Goal: Task Accomplishment & Management: Complete application form

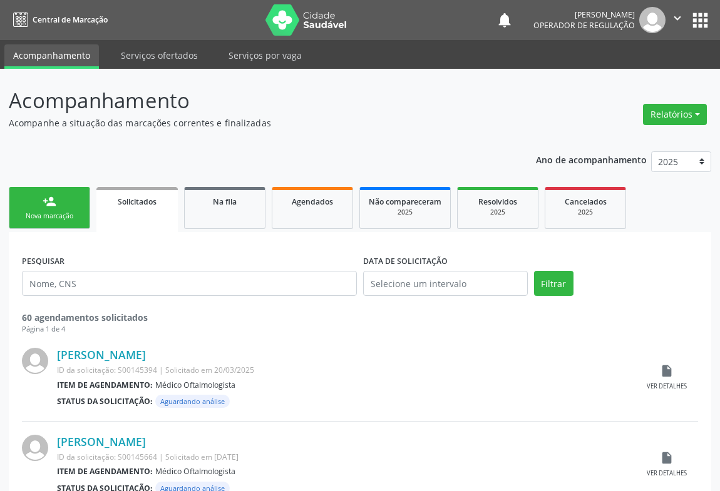
click at [52, 213] on div "Nova marcação" at bounding box center [49, 216] width 63 height 9
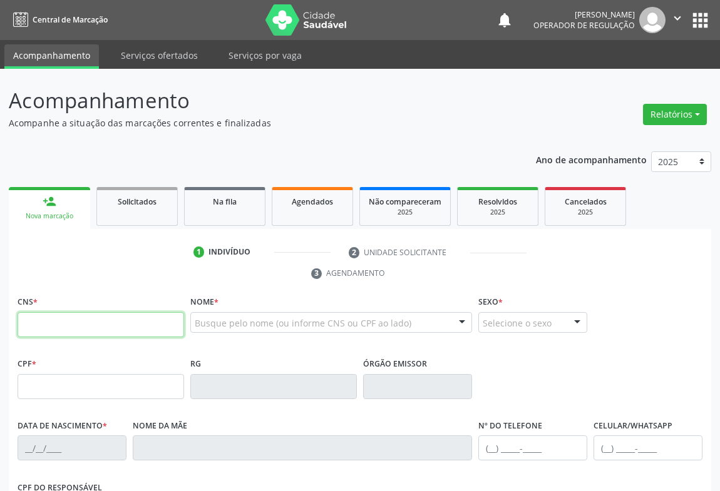
click at [92, 322] on input "text" at bounding box center [101, 324] width 166 height 25
type input "7"
type input "706 2035 7239 1069"
type input "0305169190"
type input "[DATE]"
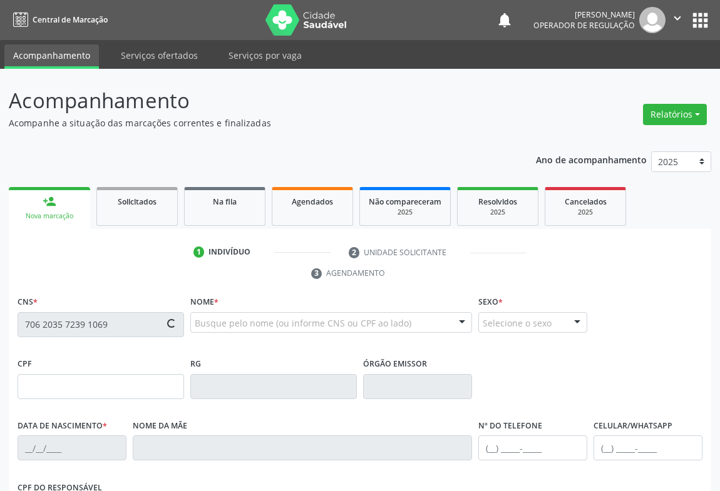
type input "254.742.605-63"
type input "S/N"
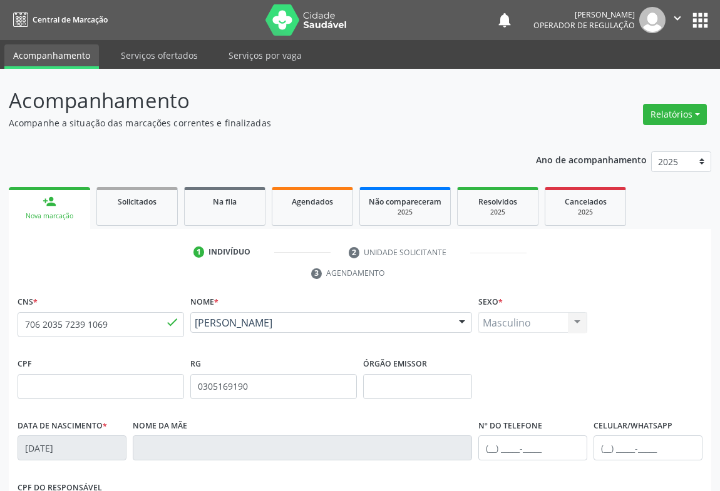
scroll to position [207, 0]
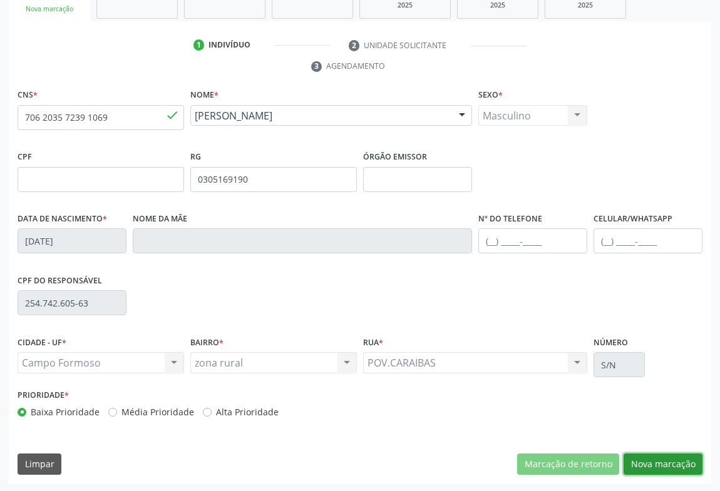
click at [650, 461] on button "Nova marcação" at bounding box center [662, 464] width 79 height 21
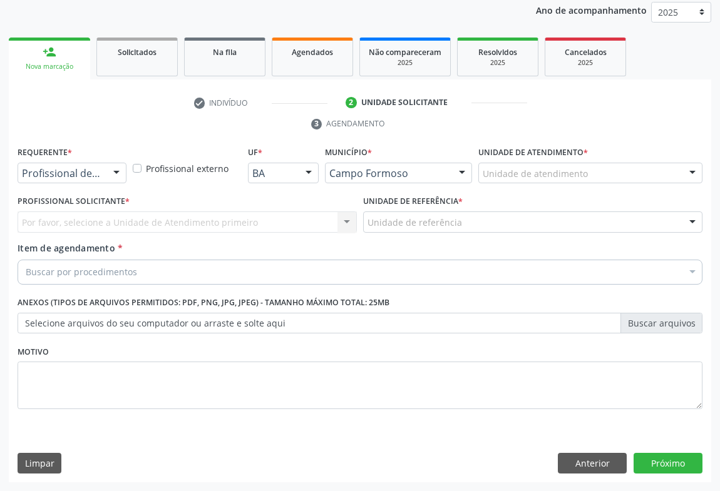
scroll to position [149, 0]
click at [586, 463] on button "Anterior" at bounding box center [592, 464] width 69 height 21
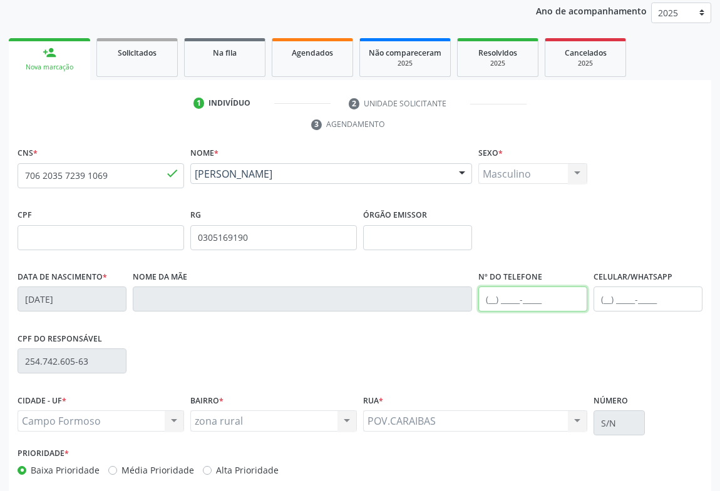
drag, startPoint x: 532, startPoint y: 302, endPoint x: 537, endPoint y: 287, distance: 15.2
click at [532, 302] on input "text" at bounding box center [532, 299] width 109 height 25
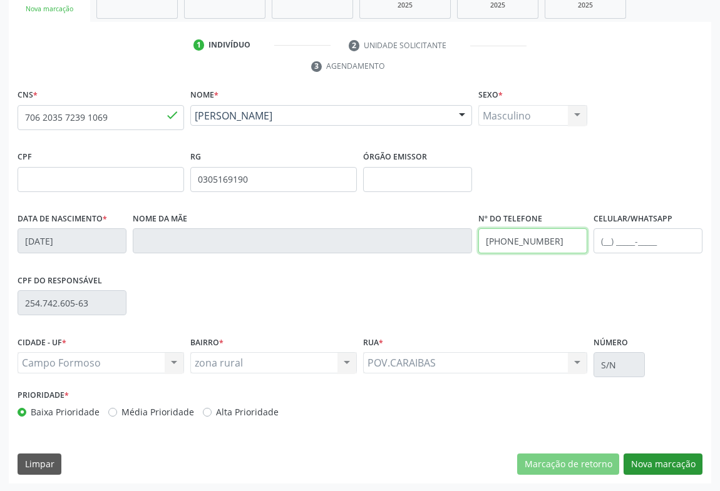
type input "[PHONE_NUMBER]"
drag, startPoint x: 660, startPoint y: 462, endPoint x: 650, endPoint y: 454, distance: 12.0
click at [659, 461] on button "Nova marcação" at bounding box center [662, 464] width 79 height 21
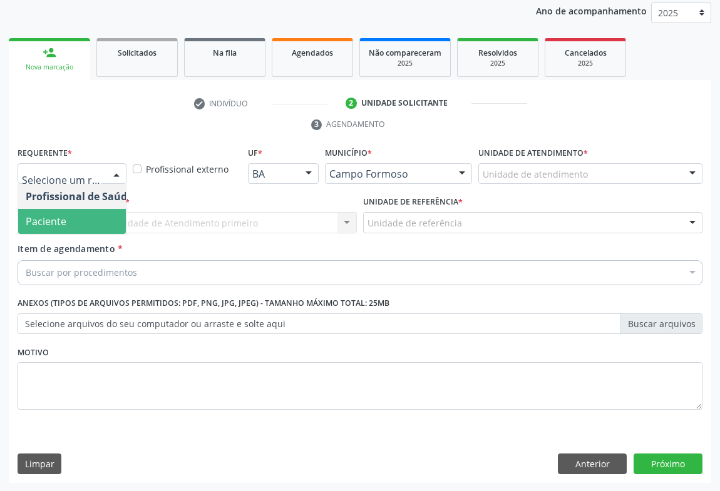
click at [71, 215] on span "Paciente" at bounding box center [79, 221] width 122 height 25
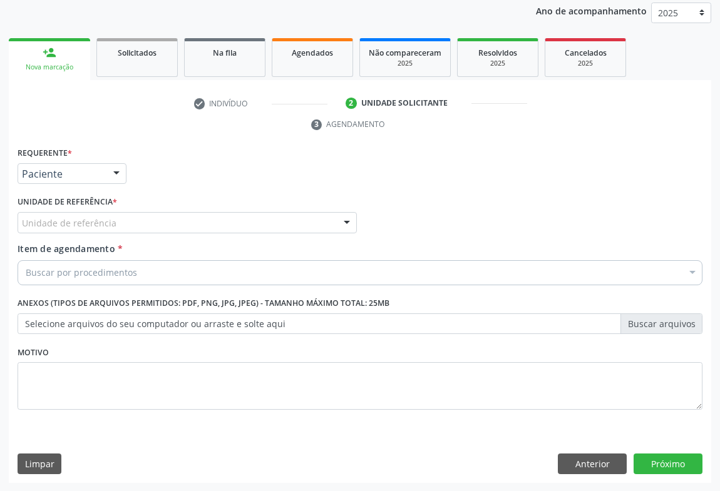
click at [173, 218] on div "Unidade de referência" at bounding box center [187, 222] width 339 height 21
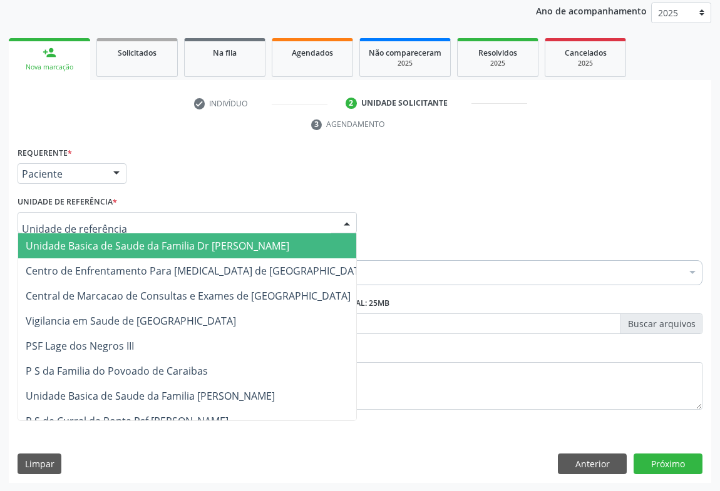
drag, startPoint x: 132, startPoint y: 238, endPoint x: 148, endPoint y: 252, distance: 20.4
click at [132, 240] on span "Unidade Basica de Saude da Familia Dr [PERSON_NAME]" at bounding box center [157, 246] width 263 height 14
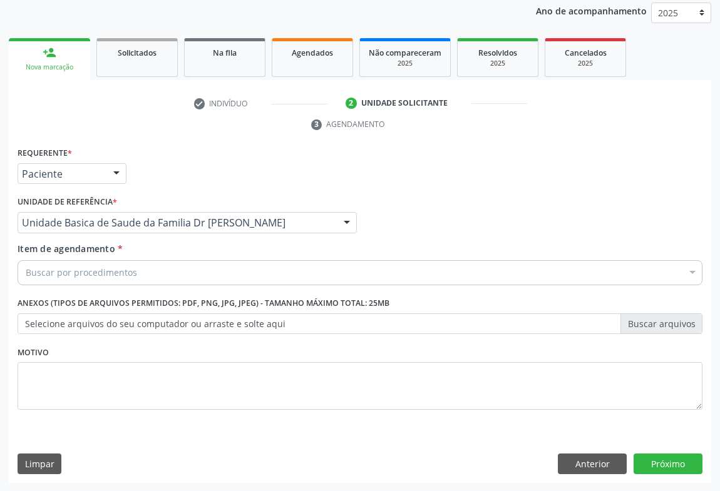
click at [139, 274] on div "Buscar por procedimentos" at bounding box center [360, 272] width 685 height 25
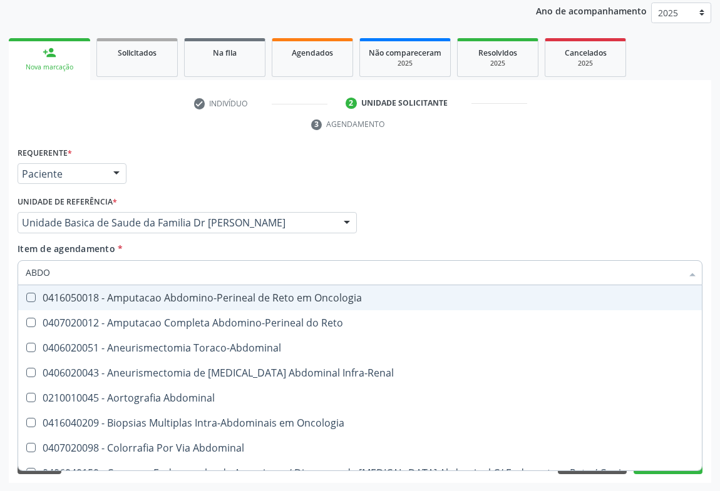
type input "ABDOM"
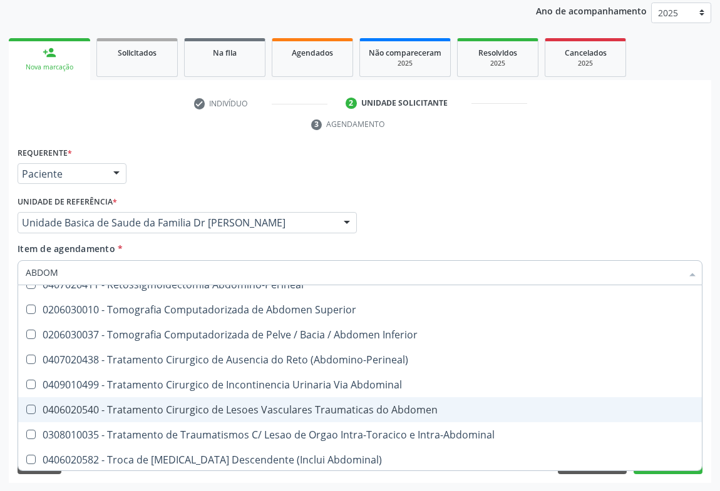
scroll to position [815, 0]
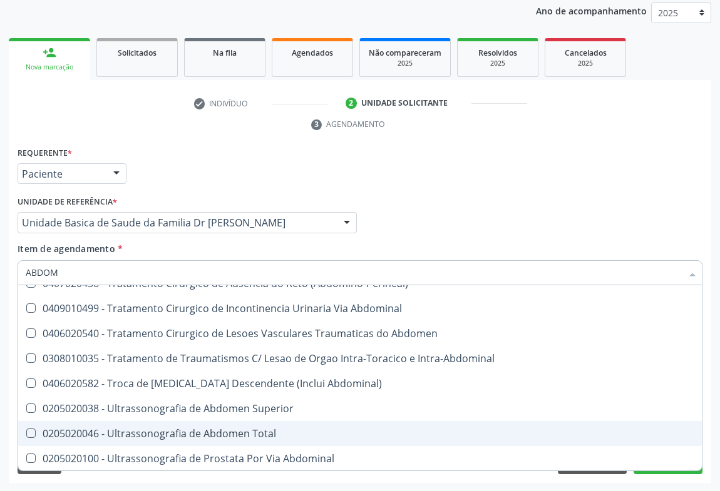
click at [238, 429] on div "0205020046 - Ultrassonografia de Abdomen Total" at bounding box center [360, 434] width 668 height 10
checkbox Total "true"
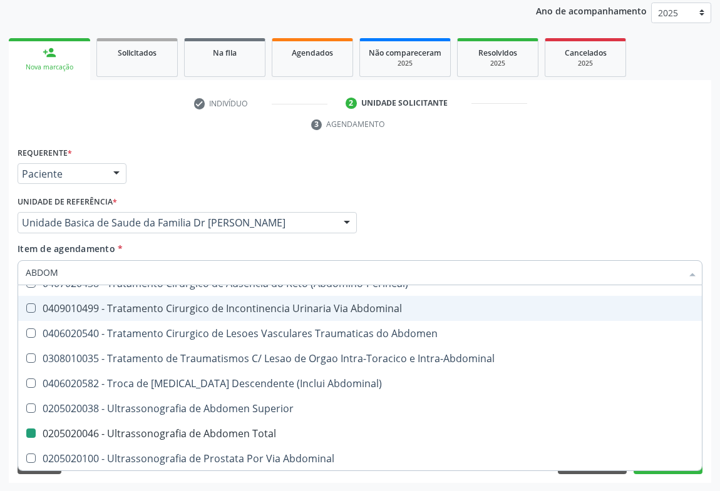
click at [470, 213] on div "Profissional Solicitante Por favor, selecione a Unidade de Atendimento primeiro…" at bounding box center [359, 217] width 691 height 49
checkbox Reto "true"
checkbox Total "false"
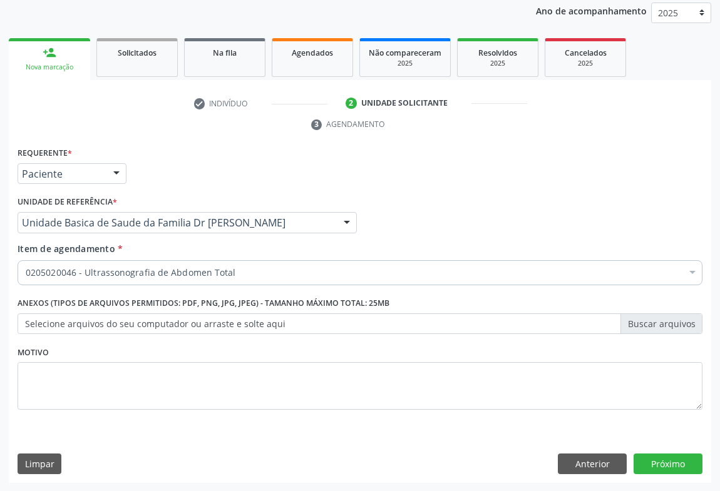
scroll to position [0, 0]
click at [657, 458] on button "Próximo" at bounding box center [667, 464] width 69 height 21
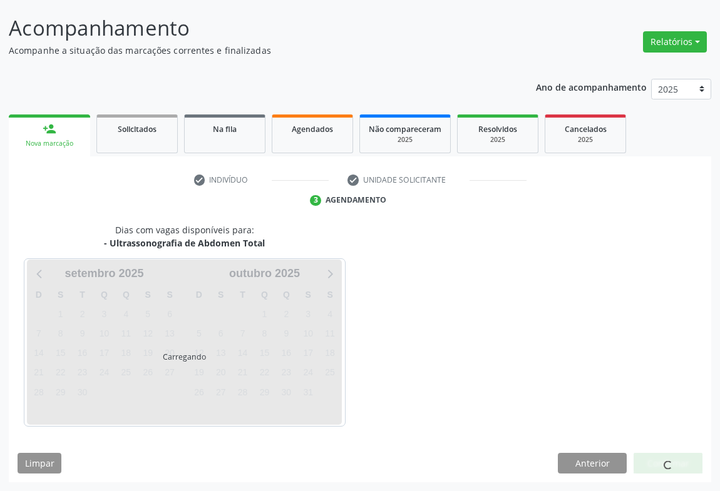
scroll to position [72, 0]
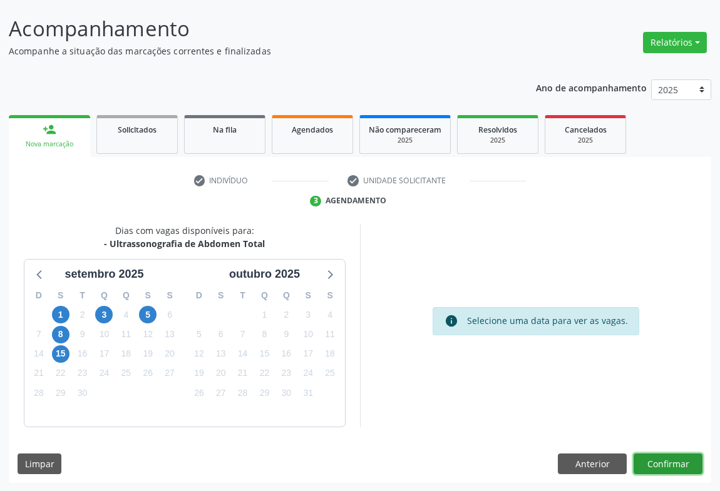
click at [665, 462] on button "Confirmar" at bounding box center [667, 464] width 69 height 21
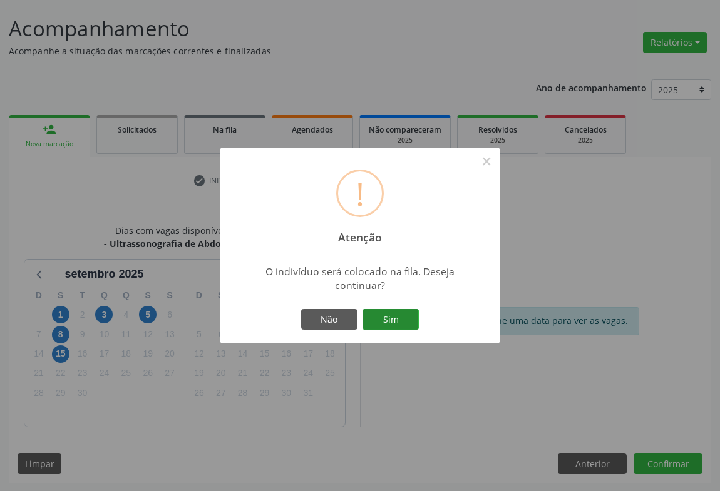
drag, startPoint x: 385, startPoint y: 320, endPoint x: 389, endPoint y: 308, distance: 12.7
click at [385, 319] on button "Sim" at bounding box center [390, 319] width 56 height 21
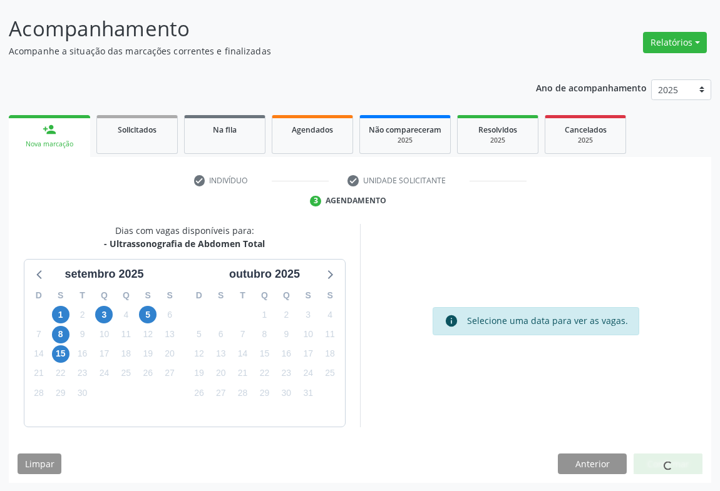
scroll to position [0, 0]
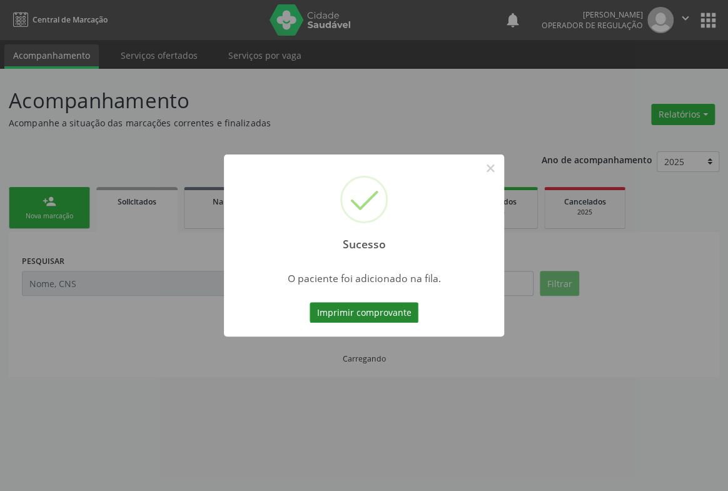
click at [382, 304] on button "Imprimir comprovante" at bounding box center [364, 312] width 109 height 21
